Goal: Information Seeking & Learning: Learn about a topic

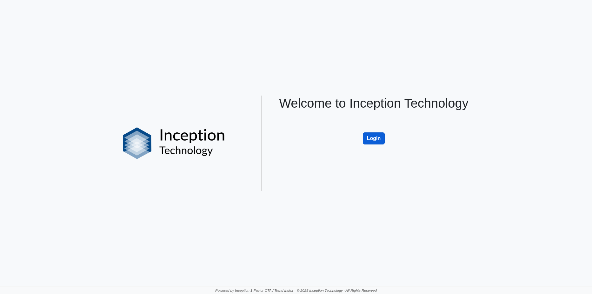
click at [375, 141] on button "Login" at bounding box center [374, 138] width 22 height 12
click at [373, 139] on button "Login" at bounding box center [374, 138] width 22 height 12
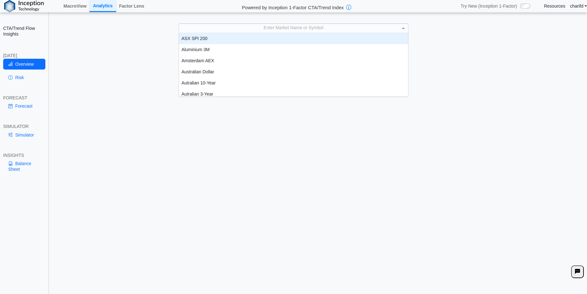
click at [332, 27] on div "Enter Market Name or Symbol" at bounding box center [293, 28] width 229 height 9
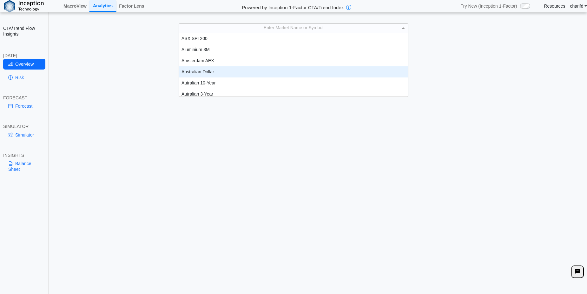
click at [276, 70] on div "Australian Dollar" at bounding box center [293, 71] width 229 height 11
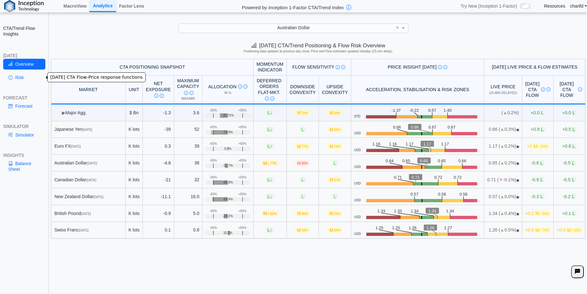
click at [21, 79] on link "Risk" at bounding box center [24, 77] width 42 height 11
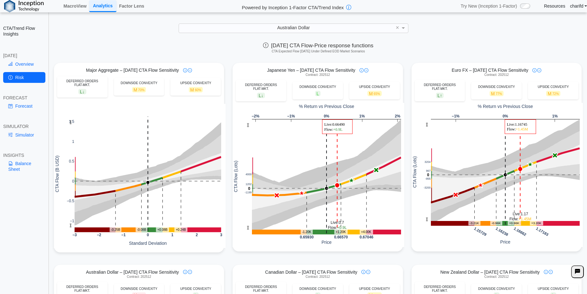
click at [139, 40] on div "[DATE] CTA Flow-Price response functions CTA Expected Flow [DATE] Under Defined…" at bounding box center [317, 48] width 537 height 19
